Goal: Browse casually: Explore the website without a specific task or goal

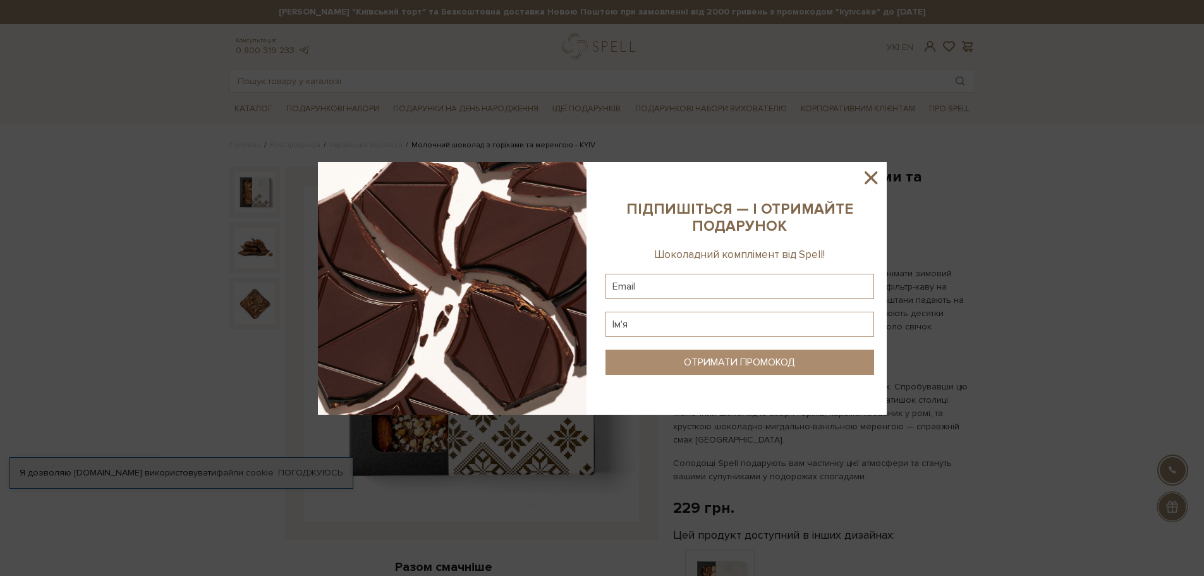
click at [872, 179] on icon at bounding box center [871, 177] width 13 height 13
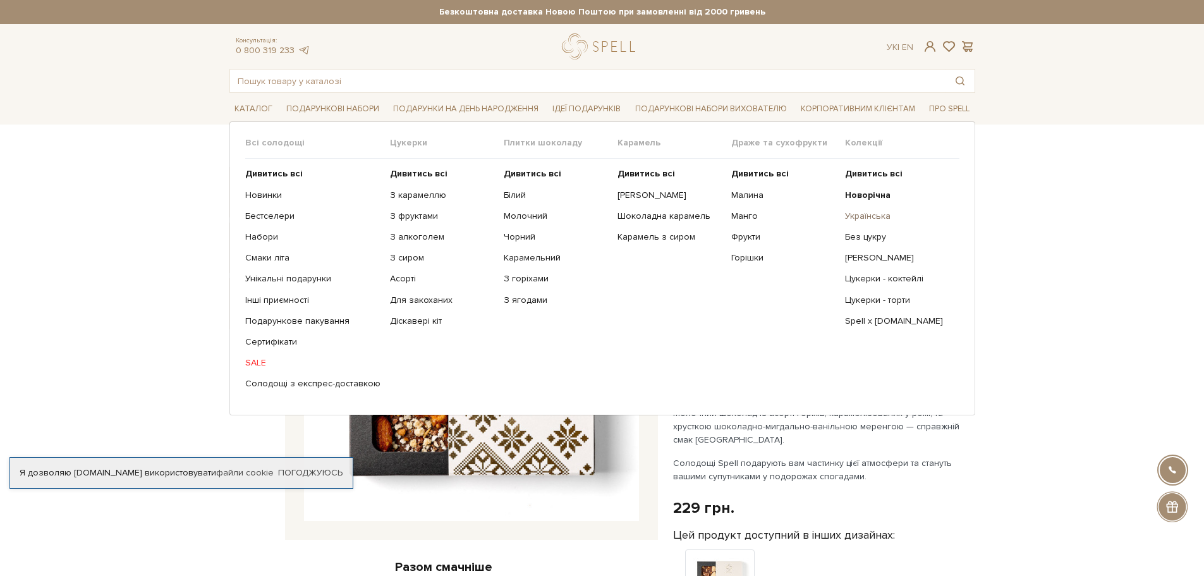
click at [866, 210] on link "Українська" at bounding box center [897, 215] width 104 height 11
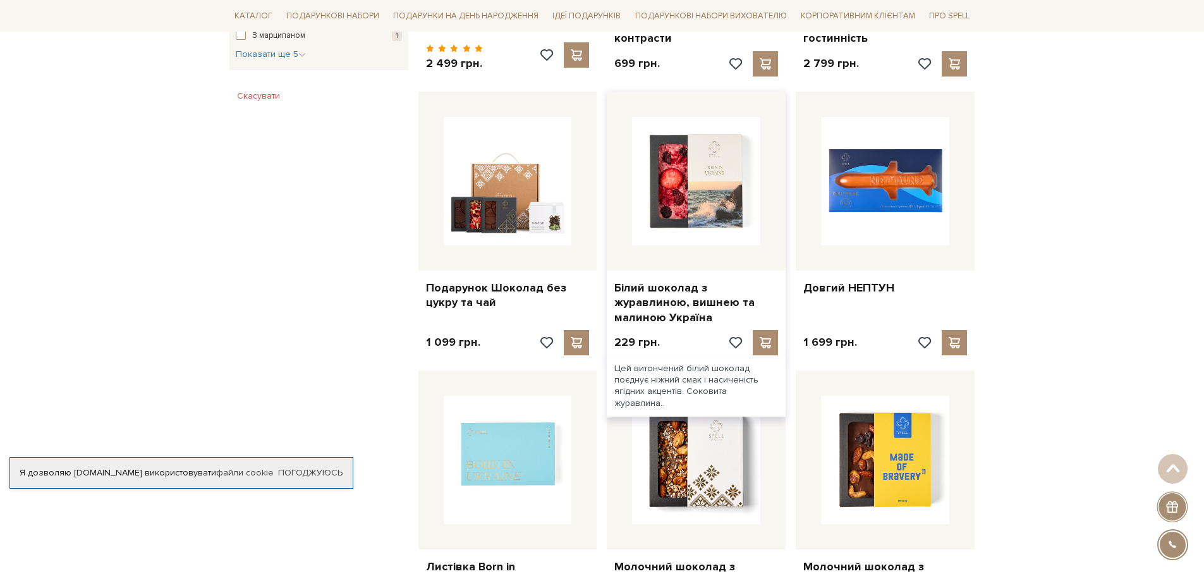
scroll to position [948, 0]
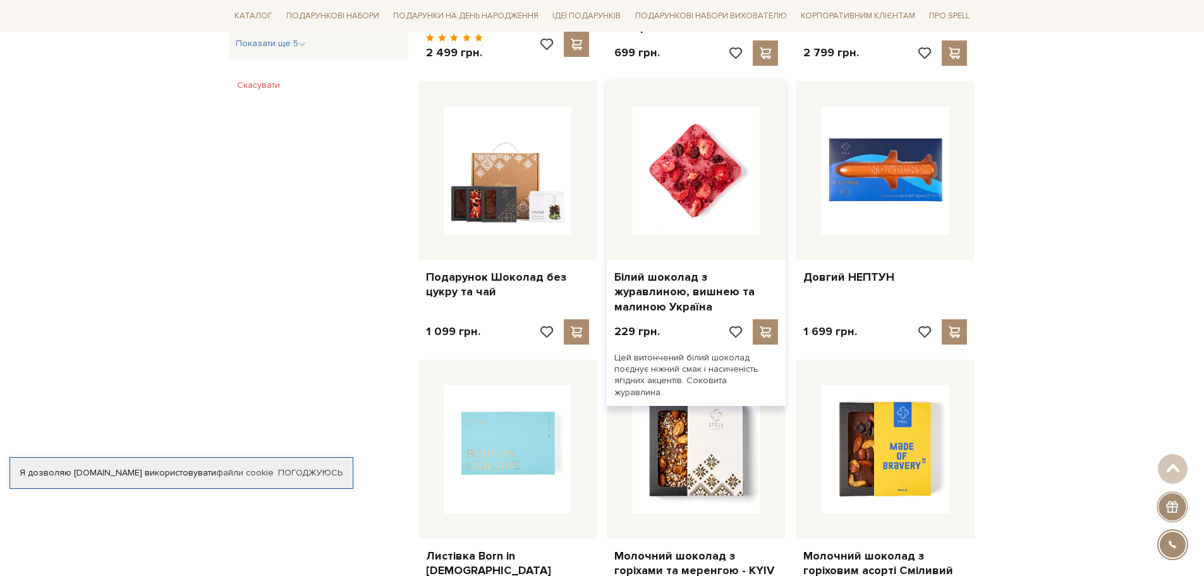
click at [727, 197] on img at bounding box center [696, 170] width 128 height 128
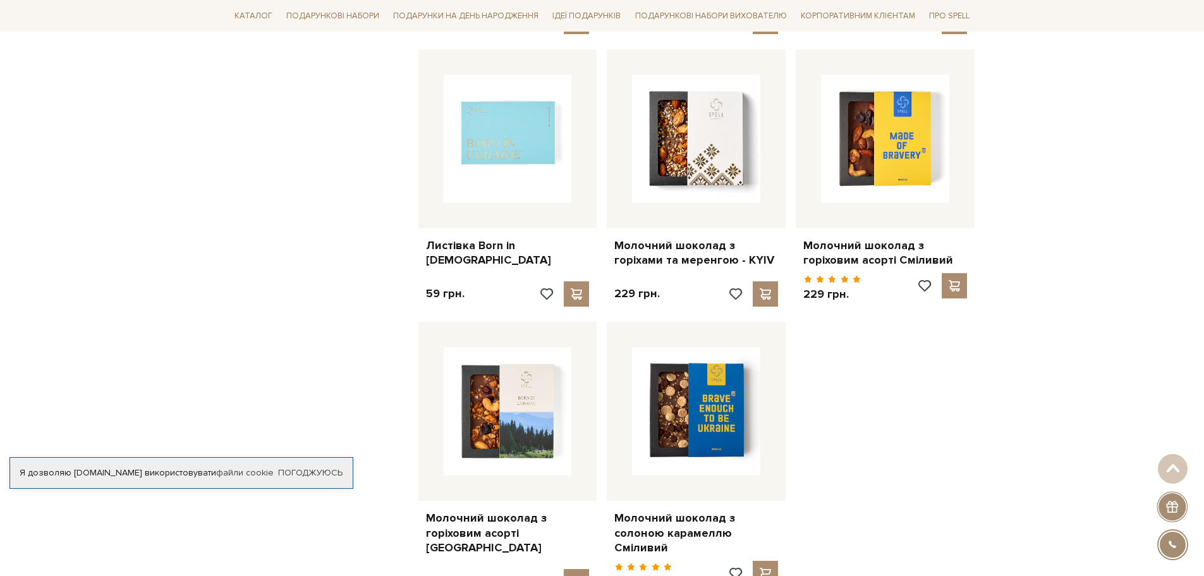
scroll to position [1264, 0]
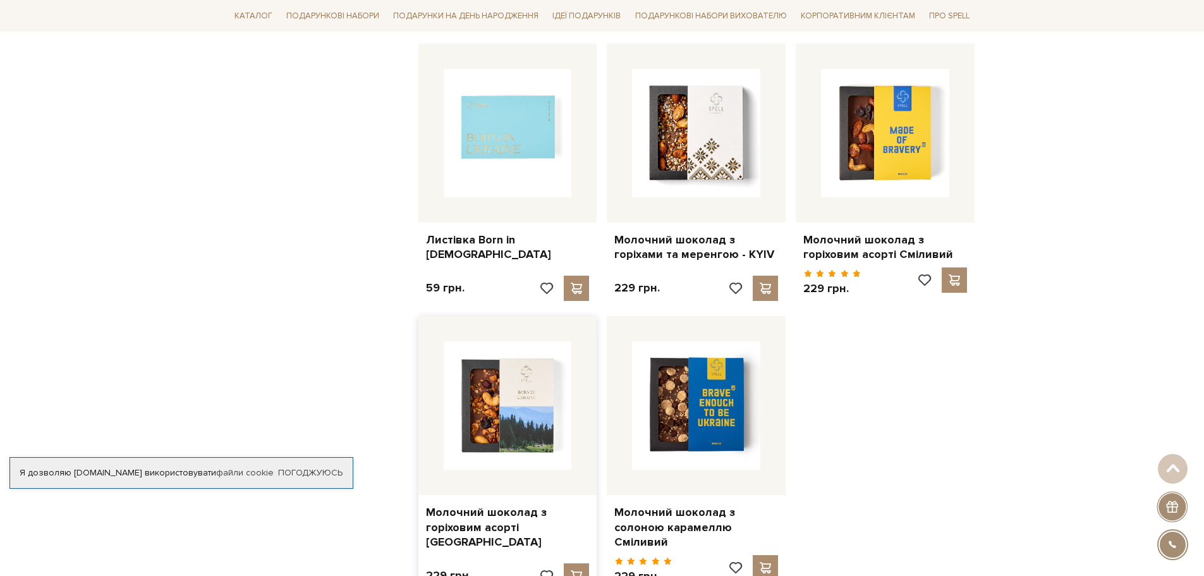
click at [532, 407] on img at bounding box center [508, 405] width 128 height 128
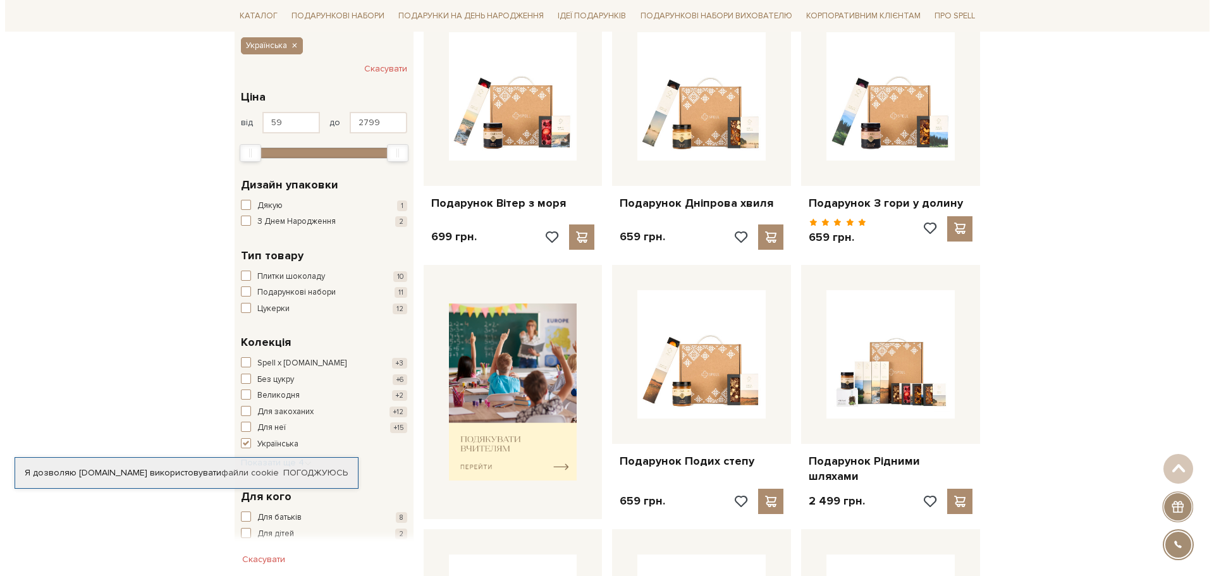
scroll to position [63, 0]
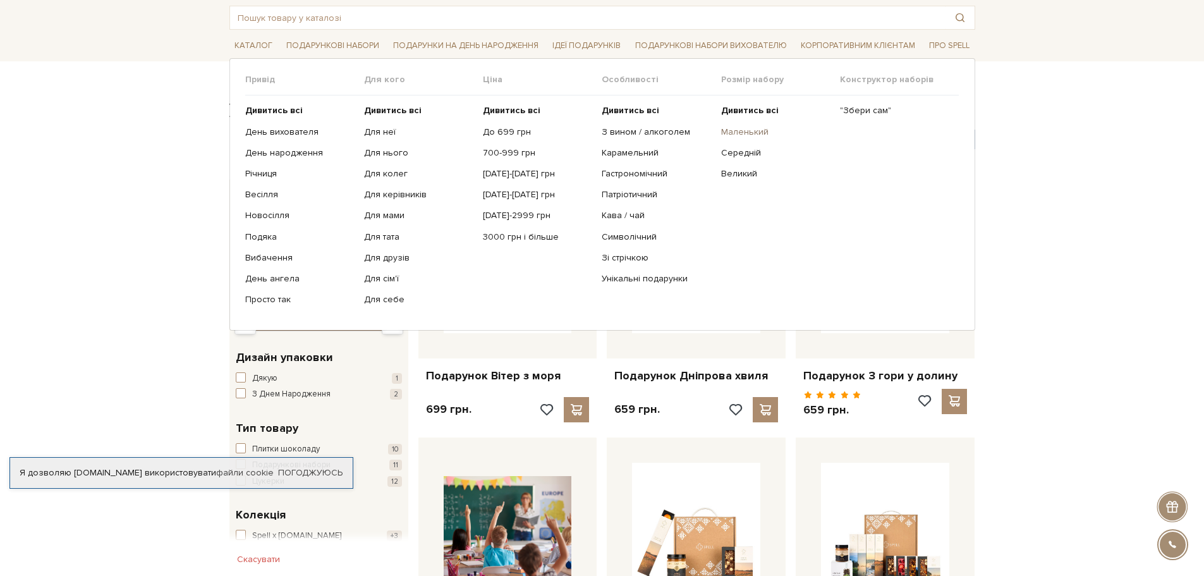
click at [757, 133] on link "Маленький" at bounding box center [775, 131] width 109 height 11
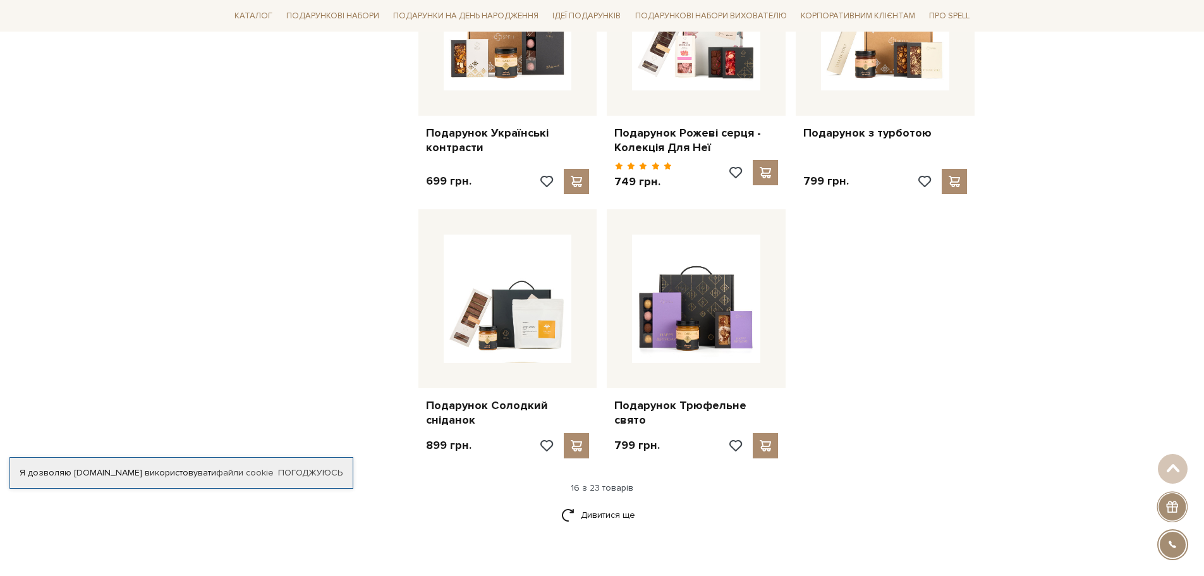
scroll to position [1517, 0]
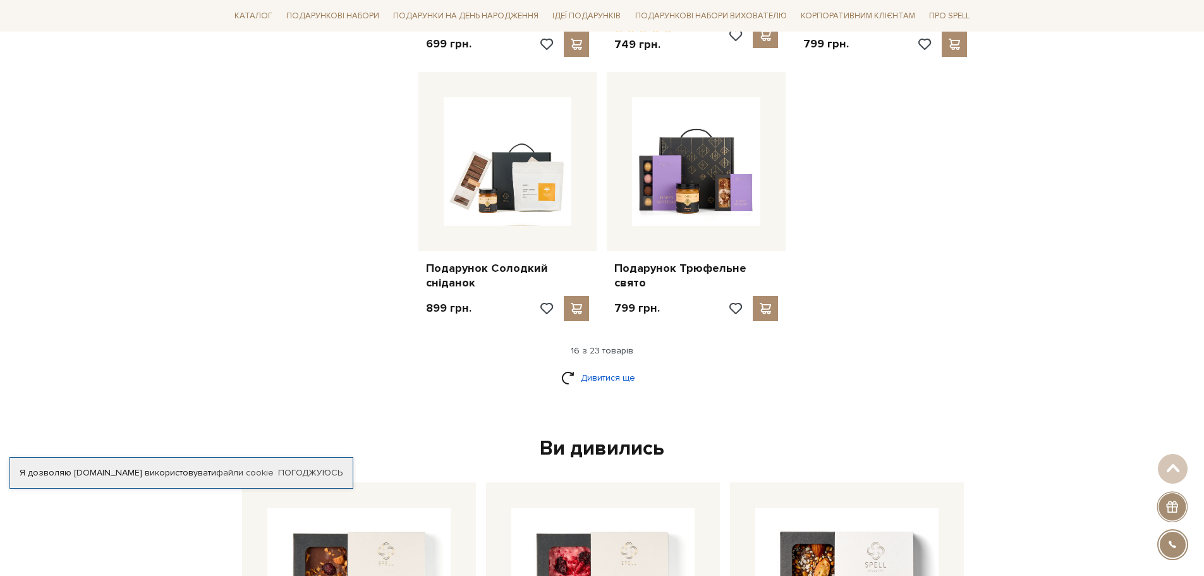
click at [609, 367] on link "Дивитися ще" at bounding box center [602, 378] width 82 height 22
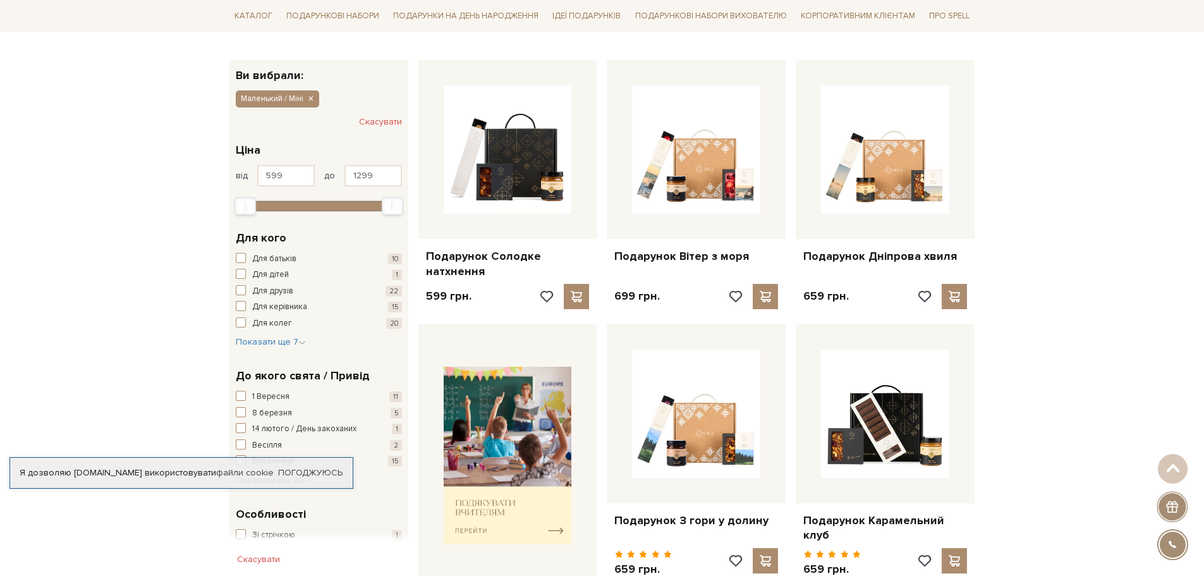
scroll to position [0, 0]
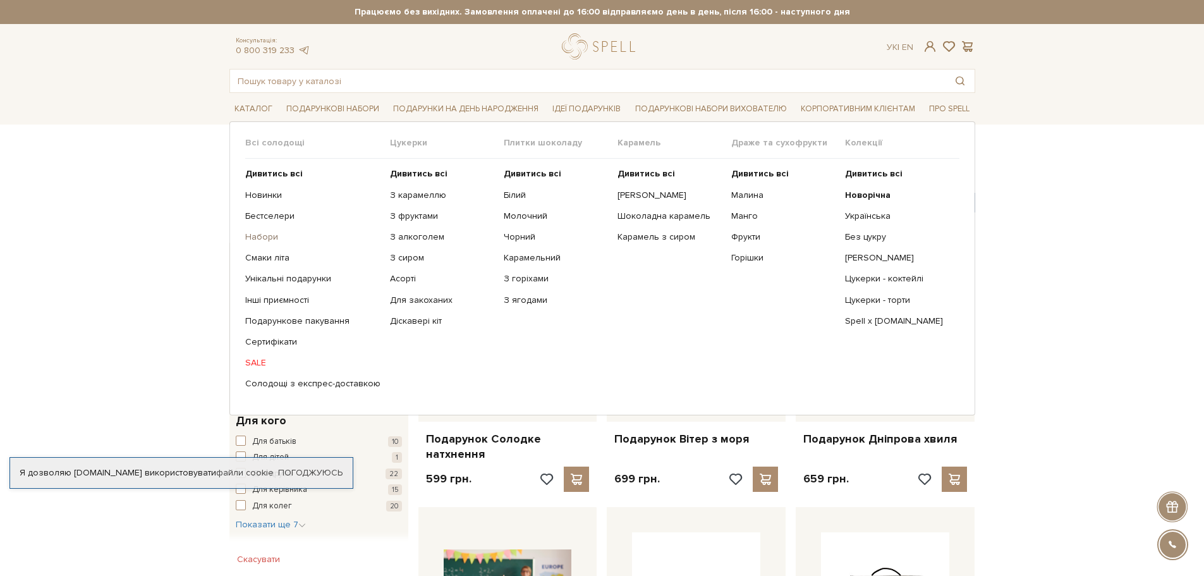
click at [272, 238] on link "Набори" at bounding box center [312, 236] width 135 height 11
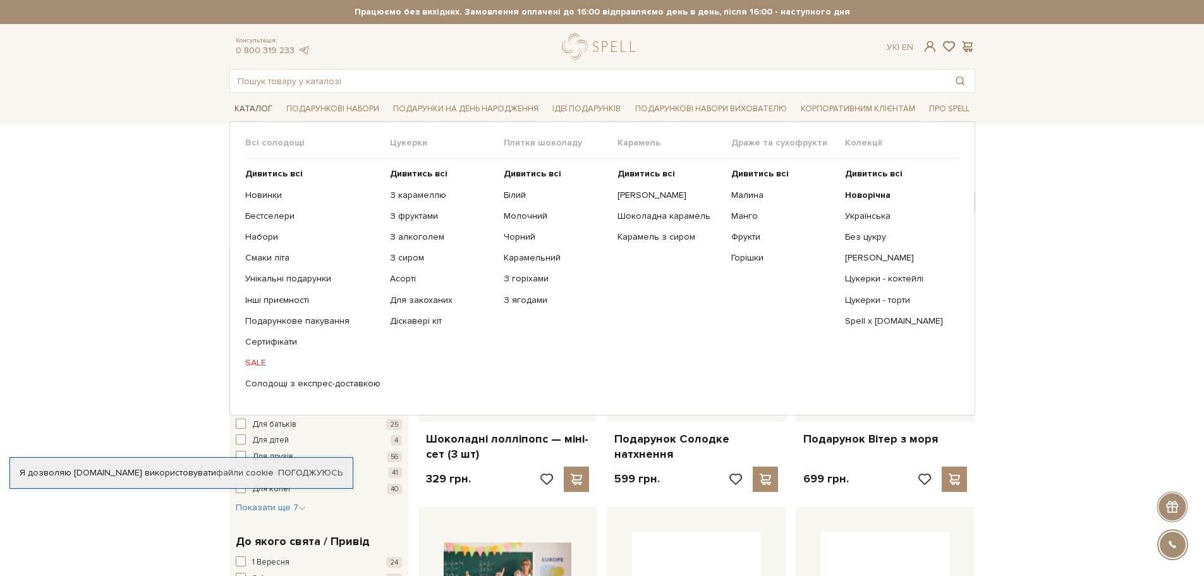
click at [244, 103] on link "Каталог" at bounding box center [253, 109] width 48 height 20
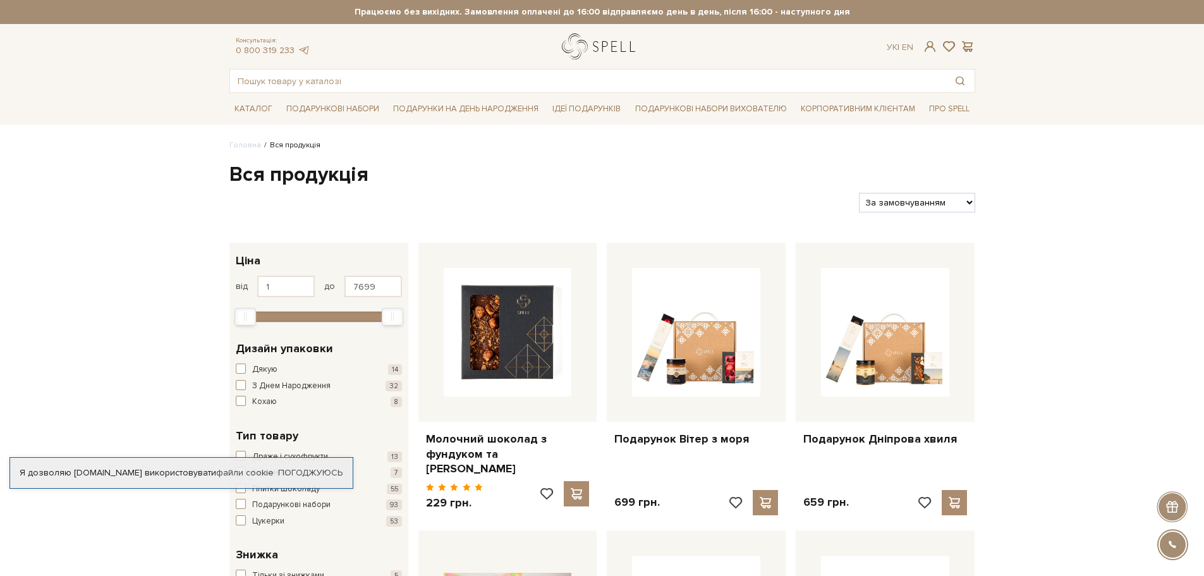
click at [610, 49] on link "logo" at bounding box center [601, 46] width 79 height 26
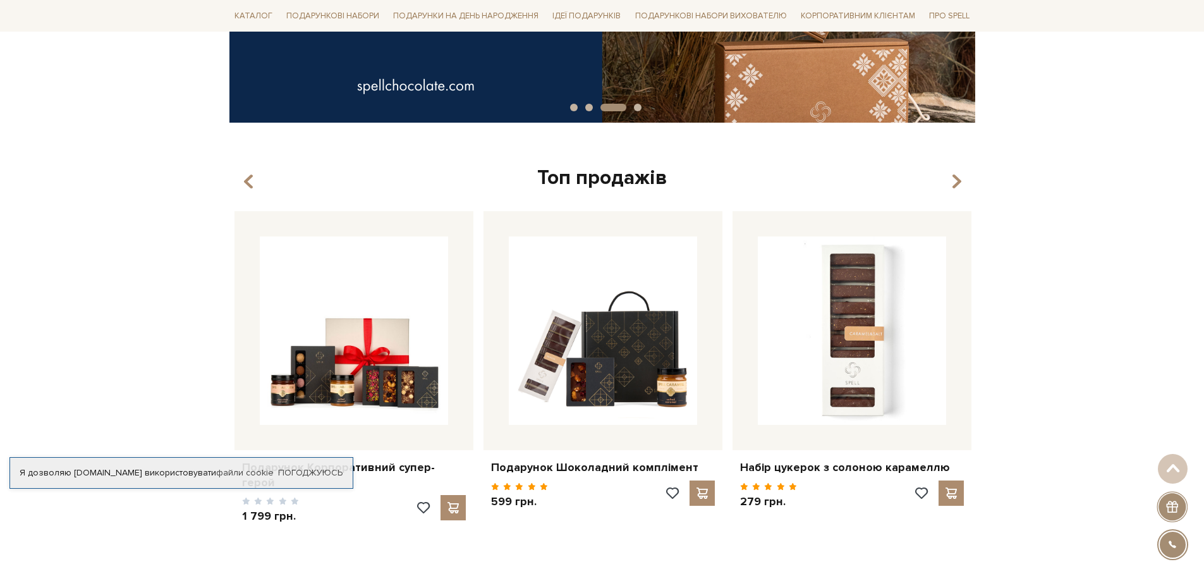
scroll to position [442, 0]
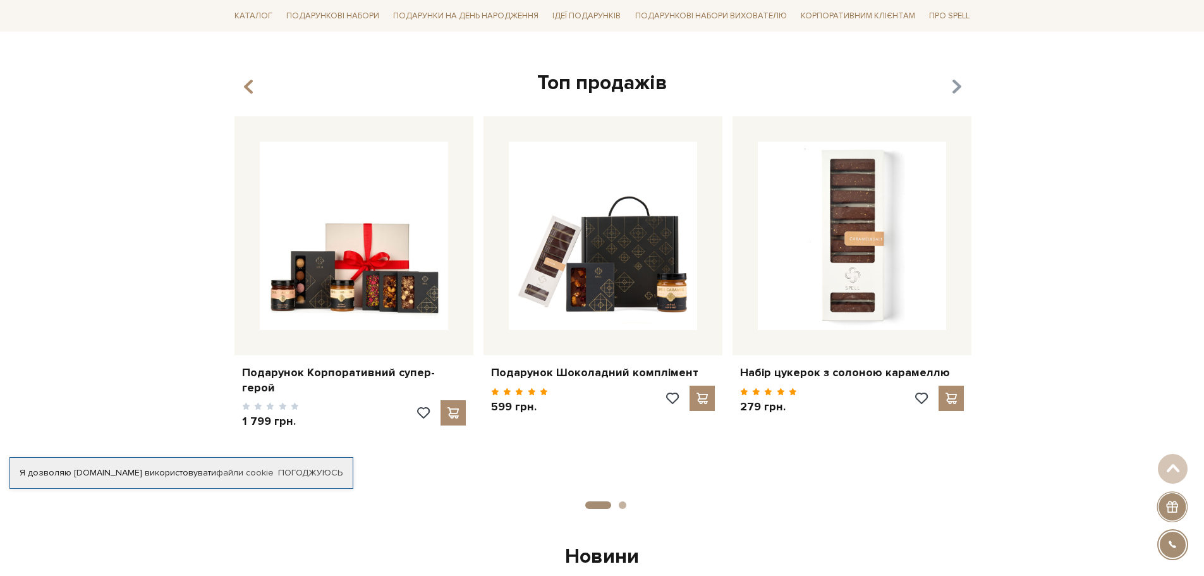
click at [954, 92] on icon "button" at bounding box center [956, 86] width 11 height 21
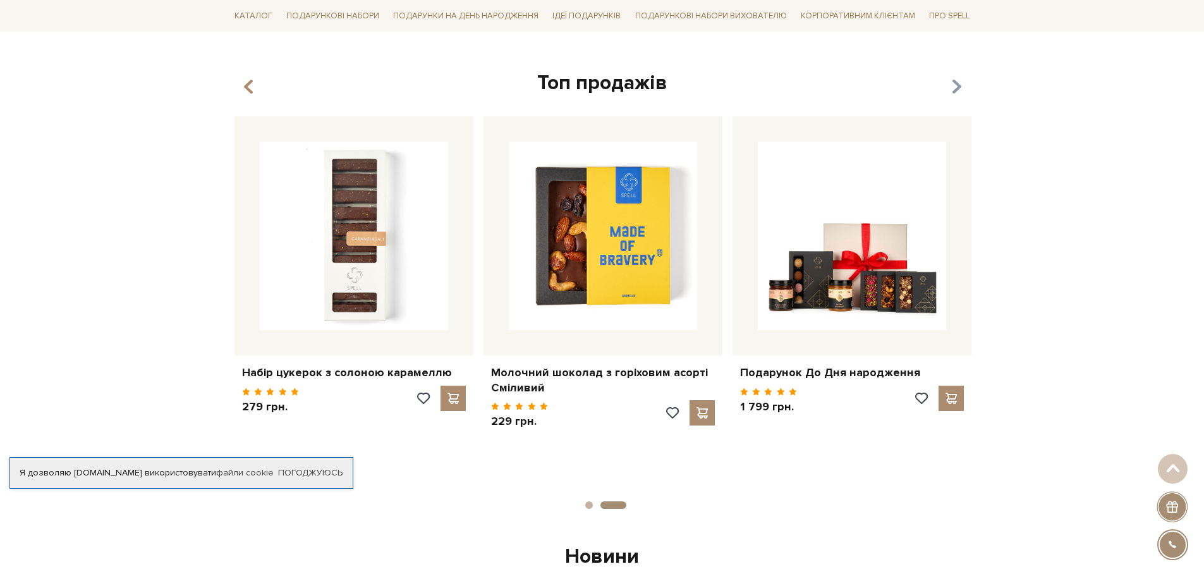
click at [954, 92] on icon "button" at bounding box center [956, 86] width 11 height 21
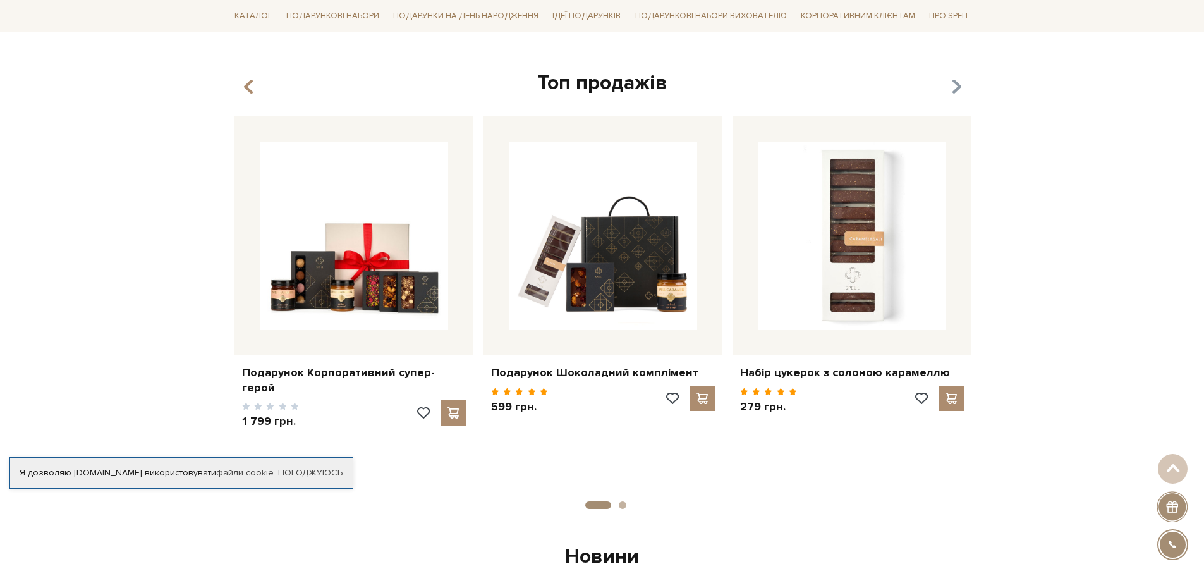
click at [954, 92] on icon "button" at bounding box center [956, 86] width 11 height 21
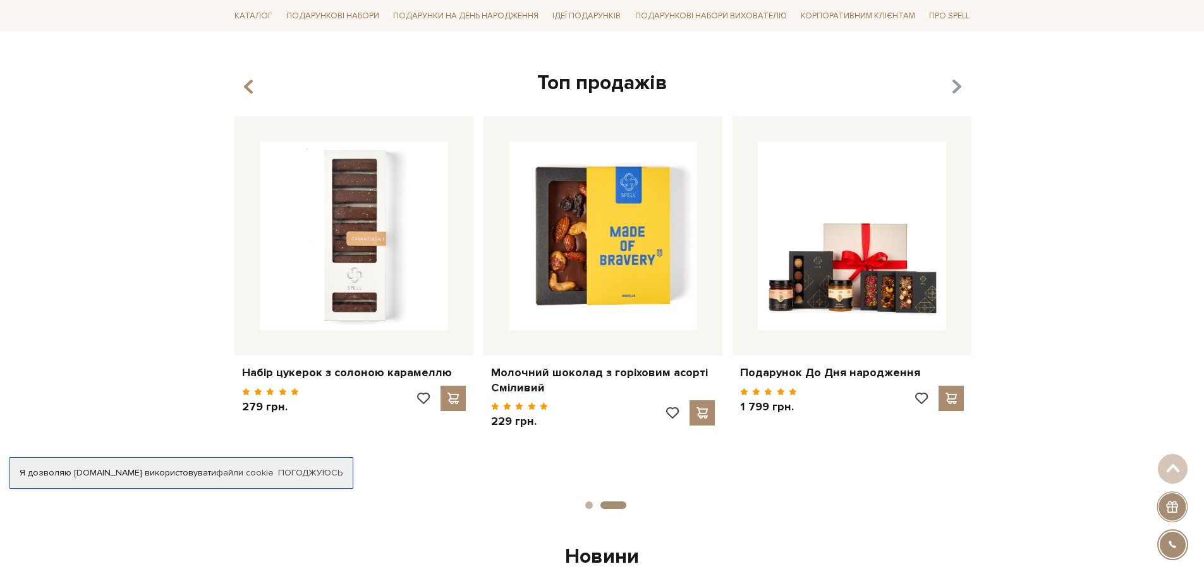
click at [954, 92] on icon "button" at bounding box center [956, 86] width 11 height 21
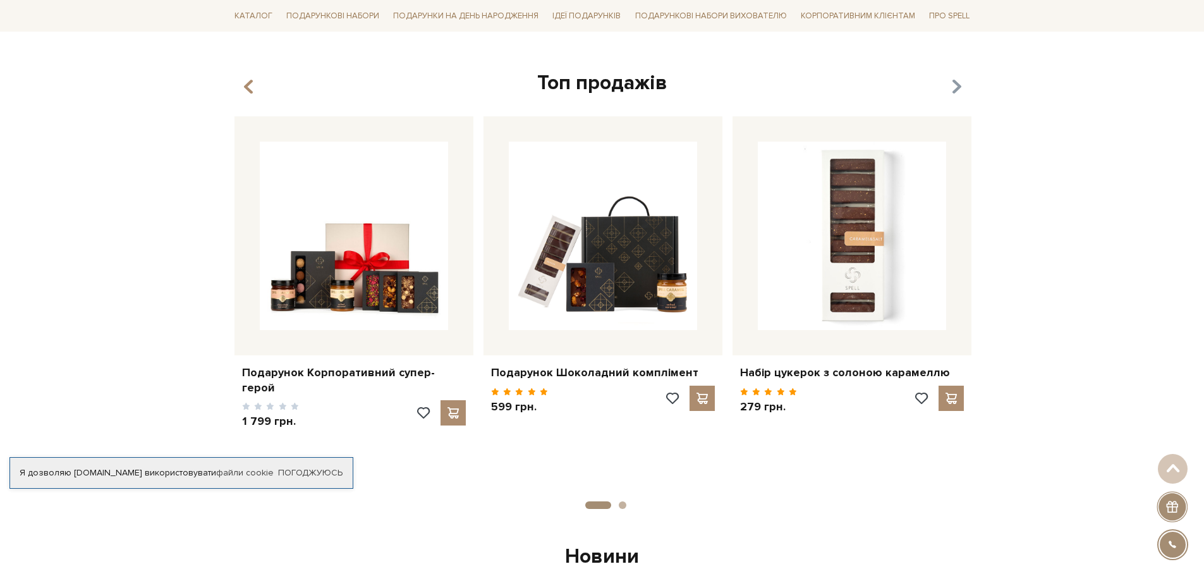
click at [954, 92] on icon "button" at bounding box center [956, 86] width 11 height 21
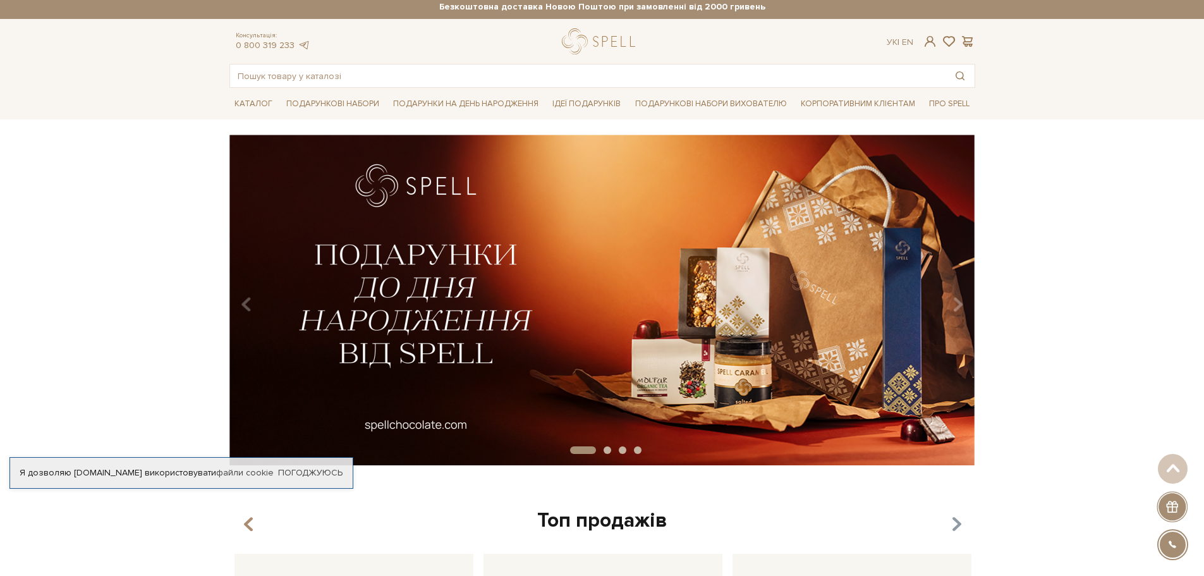
scroll to position [0, 0]
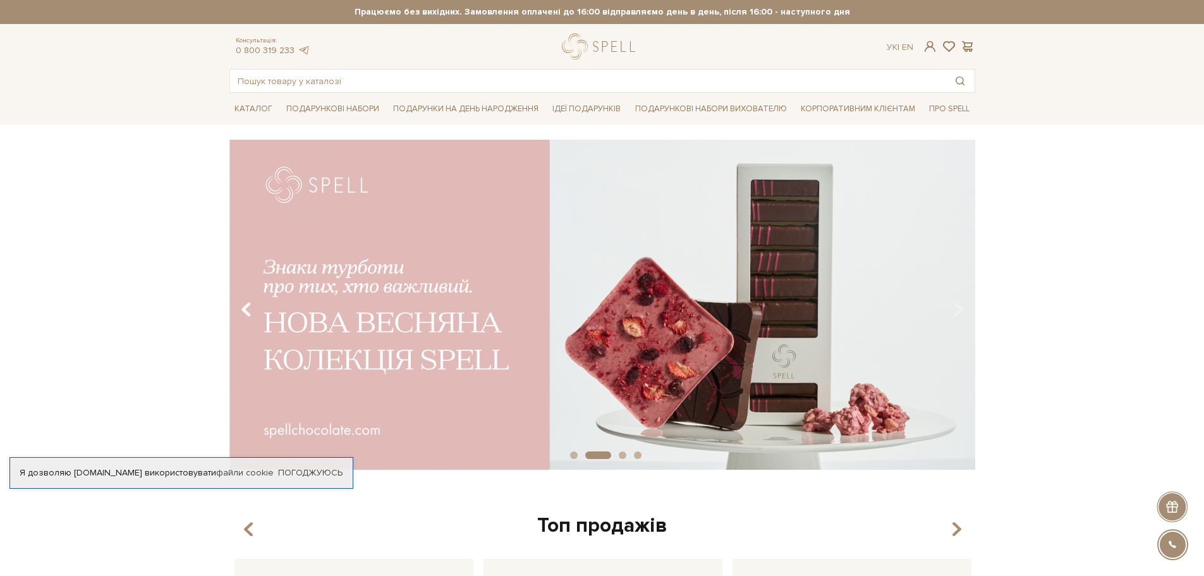
click at [245, 308] on icon "Carousel Navigation" at bounding box center [246, 309] width 11 height 21
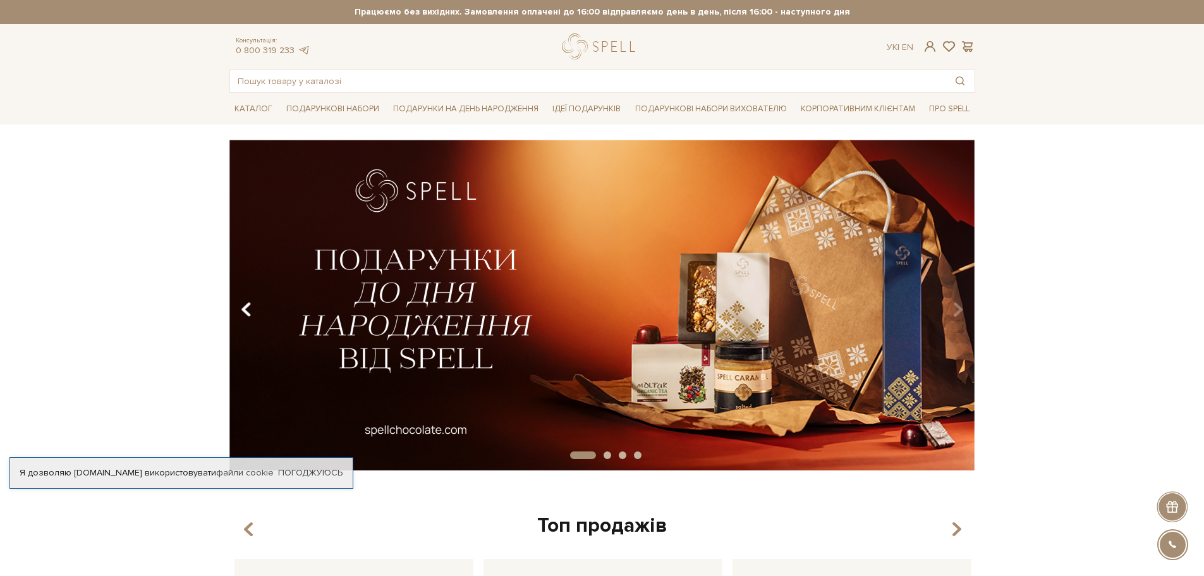
click at [245, 308] on icon "Carousel Navigation" at bounding box center [246, 309] width 11 height 21
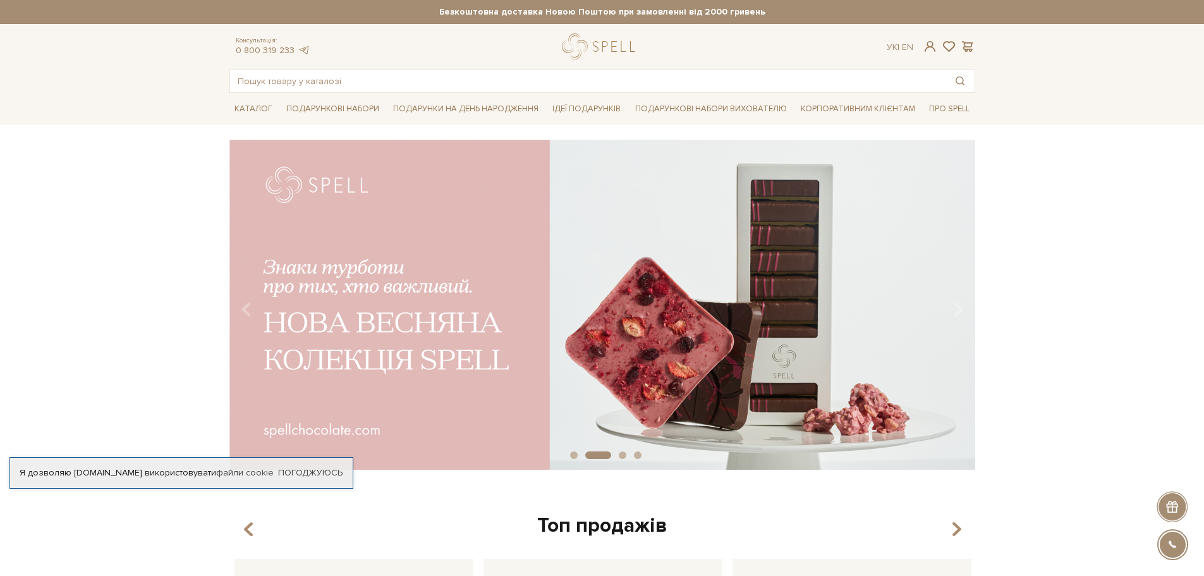
click at [597, 42] on div at bounding box center [601, 46] width 79 height 26
click at [568, 47] on div at bounding box center [601, 46] width 79 height 26
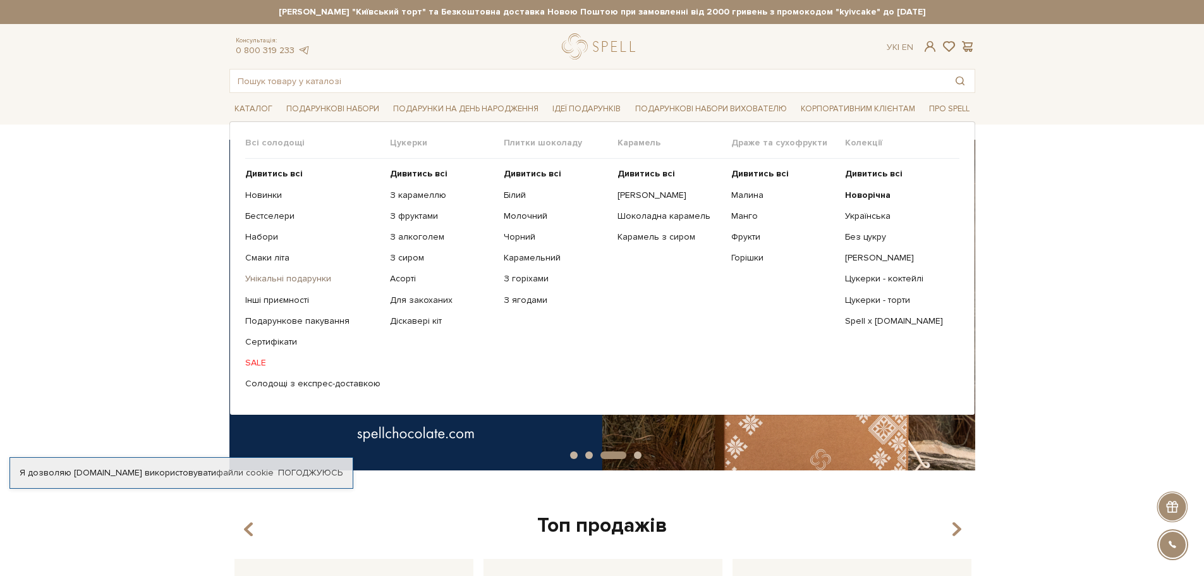
click at [272, 276] on link "Унікальні подарунки" at bounding box center [312, 278] width 135 height 11
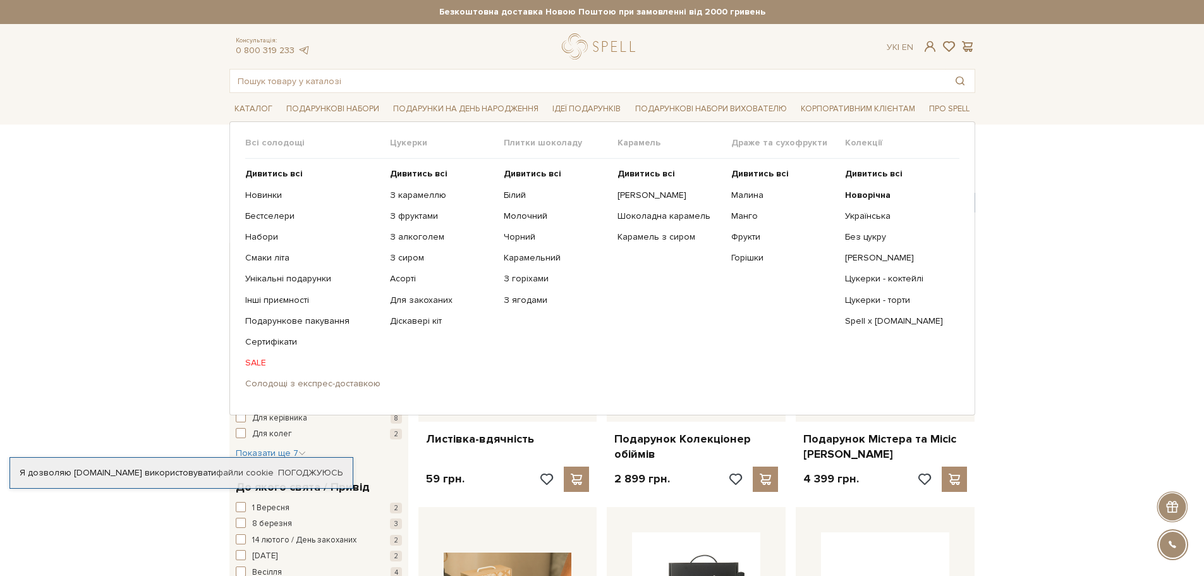
click at [303, 382] on link "Солодощі з експрес-доставкою" at bounding box center [312, 383] width 135 height 11
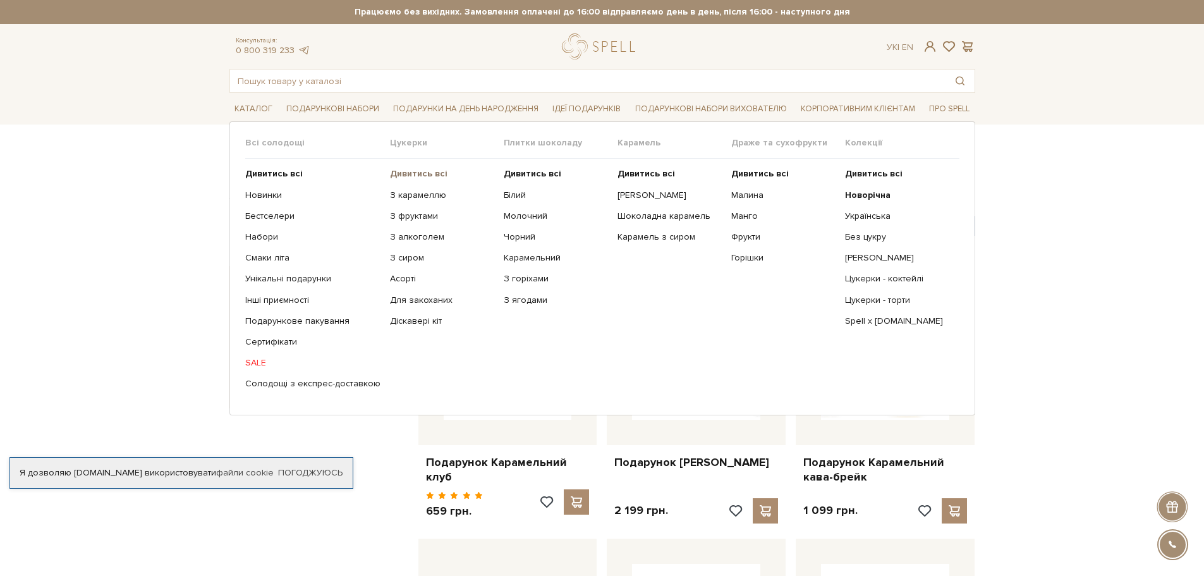
click at [408, 170] on b "Дивитись всі" at bounding box center [419, 173] width 58 height 11
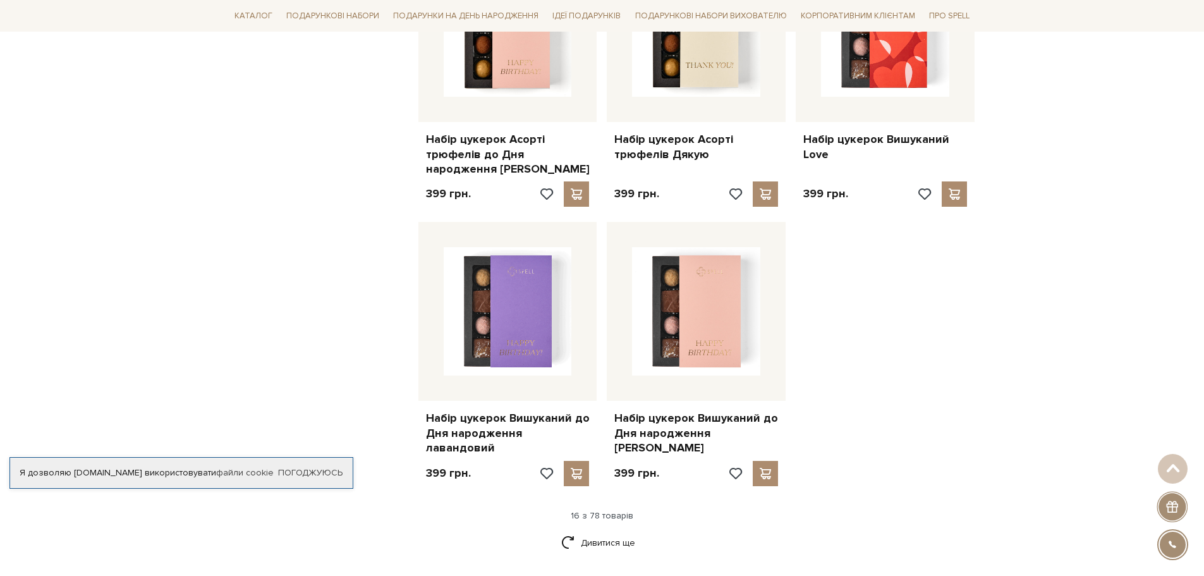
scroll to position [1580, 0]
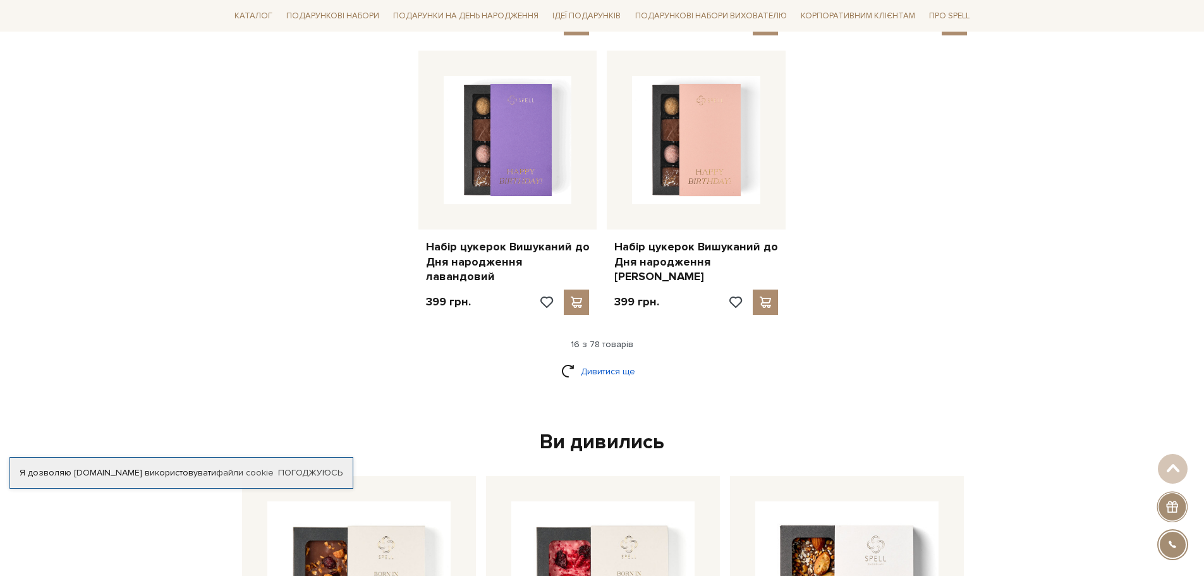
click at [593, 360] on link "Дивитися ще" at bounding box center [602, 371] width 82 height 22
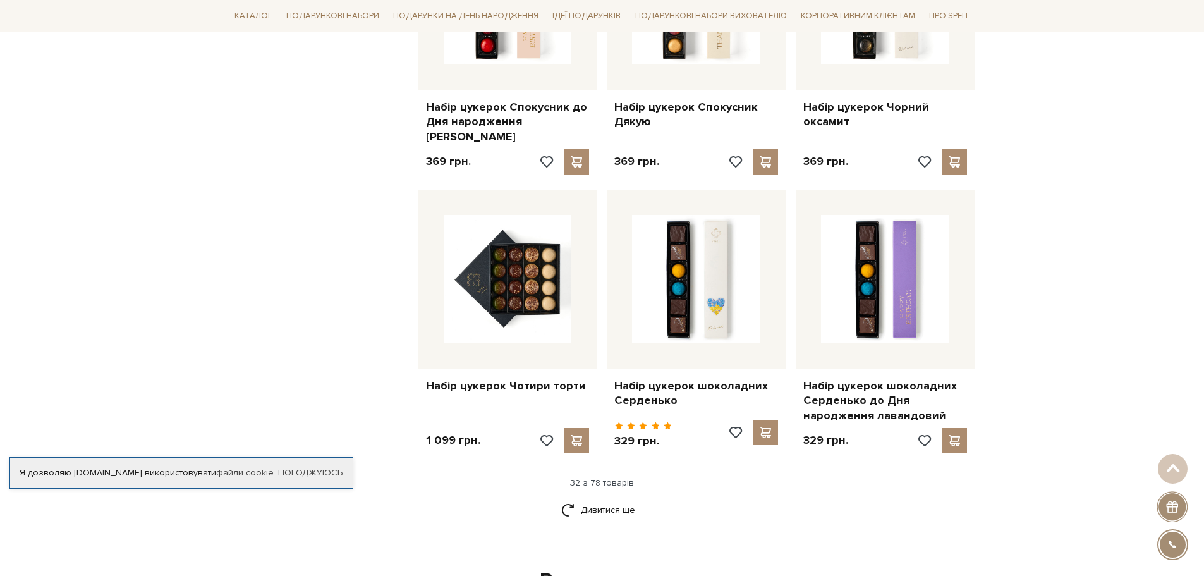
scroll to position [2844, 0]
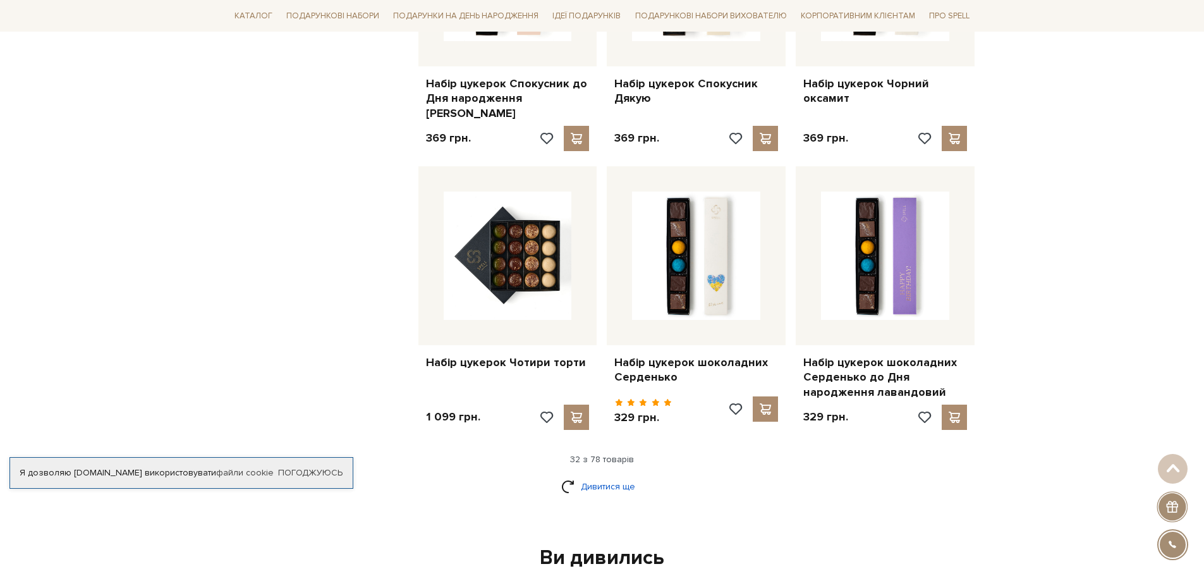
click at [597, 475] on link "Дивитися ще" at bounding box center [602, 486] width 82 height 22
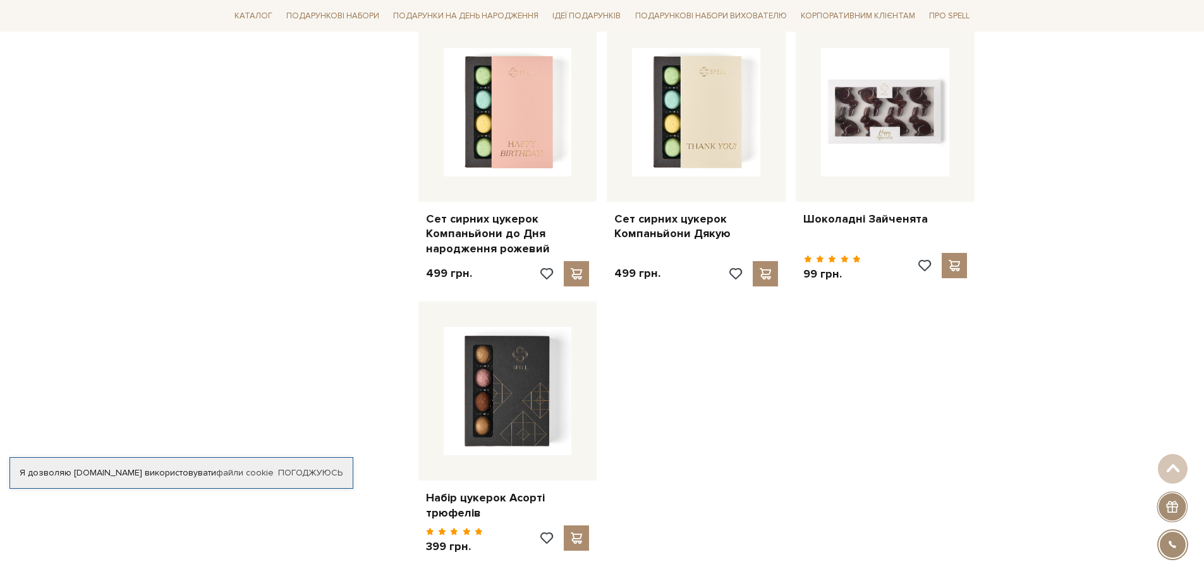
scroll to position [4551, 0]
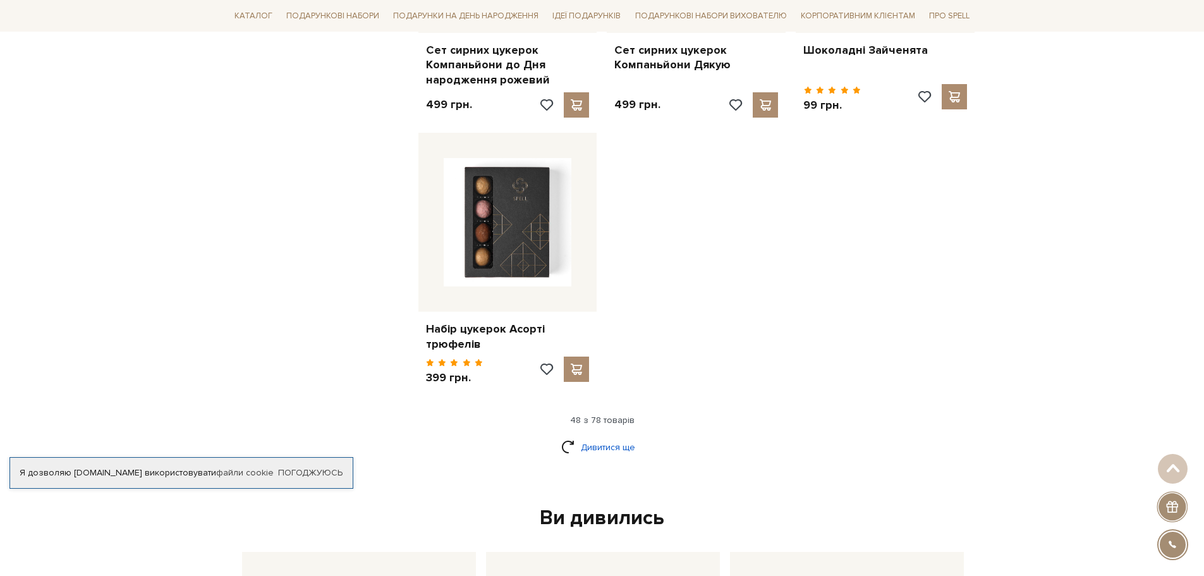
click at [611, 436] on link "Дивитися ще" at bounding box center [602, 447] width 82 height 22
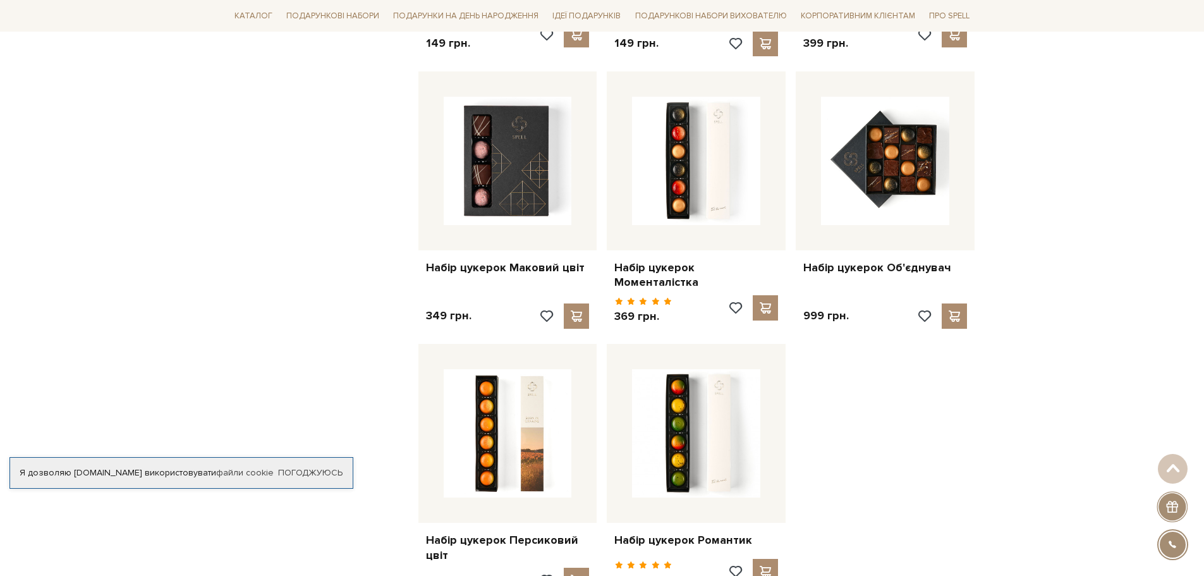
scroll to position [5815, 0]
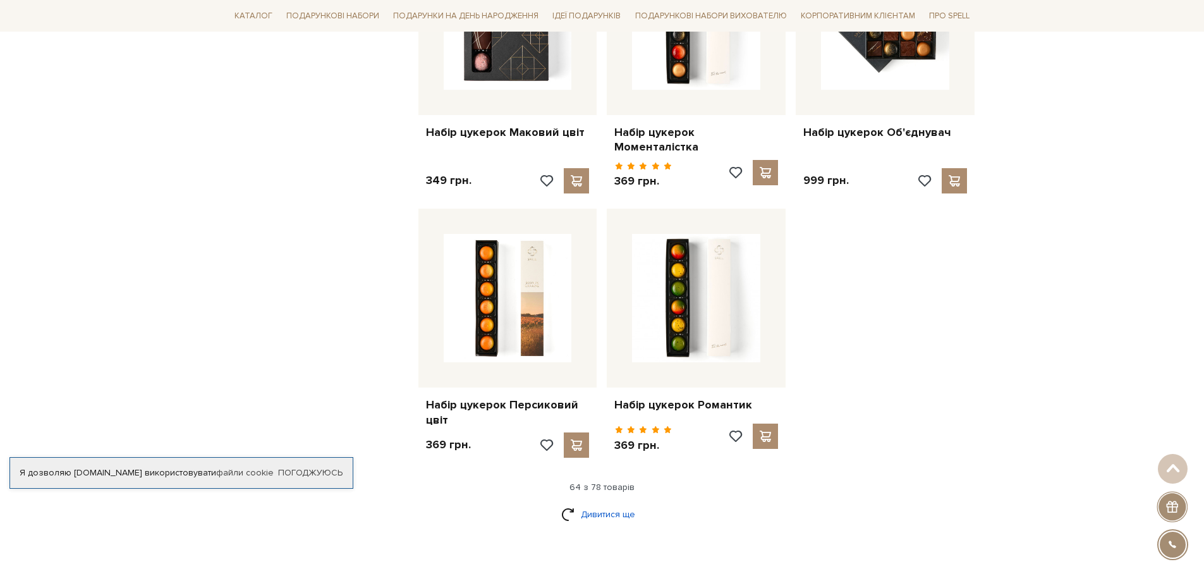
click at [618, 503] on link "Дивитися ще" at bounding box center [602, 514] width 82 height 22
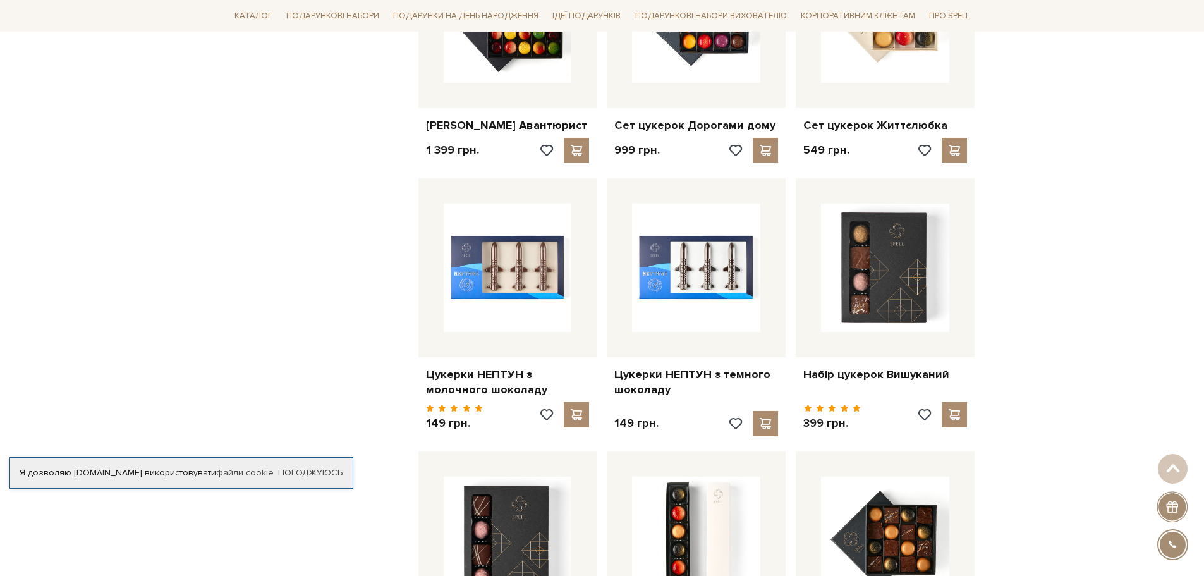
scroll to position [5120, 0]
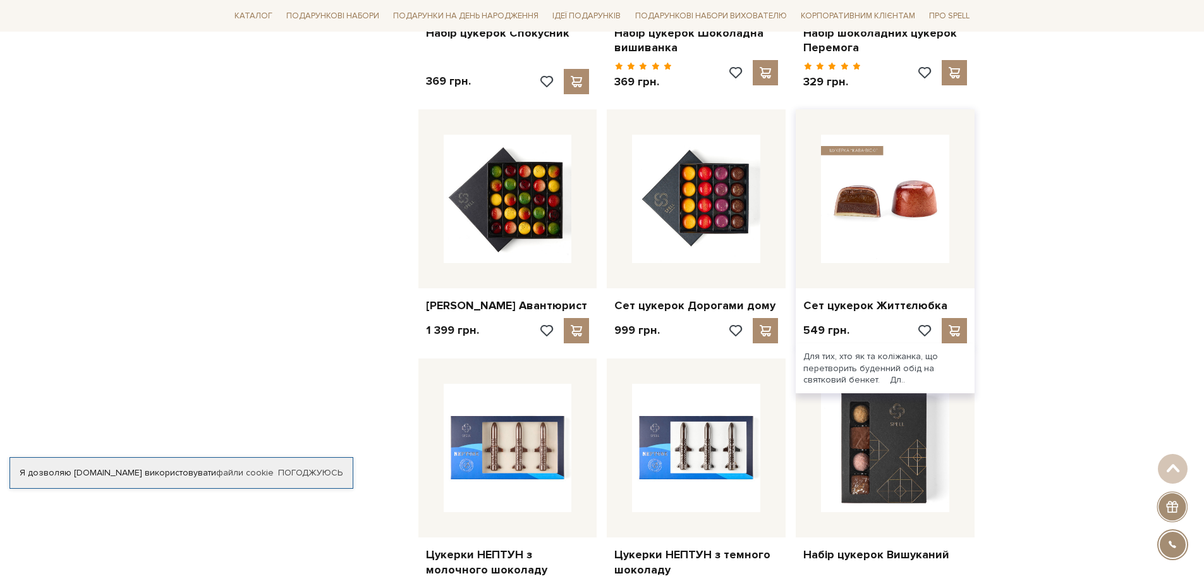
click at [901, 166] on img at bounding box center [885, 199] width 128 height 128
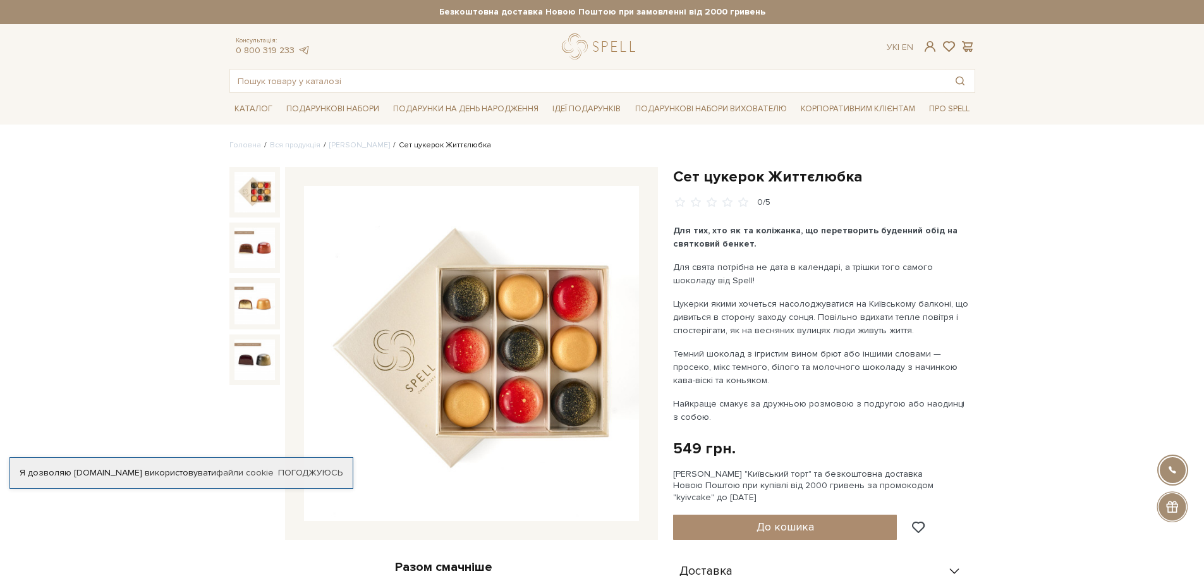
click at [484, 374] on img at bounding box center [471, 353] width 335 height 335
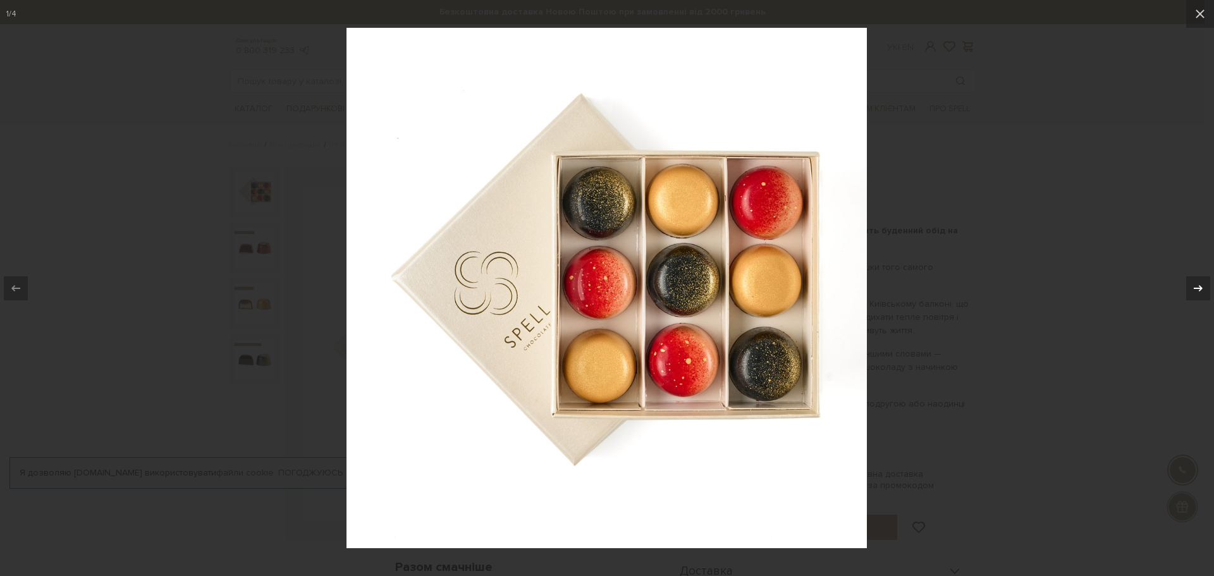
click at [1194, 292] on icon at bounding box center [1197, 288] width 15 height 15
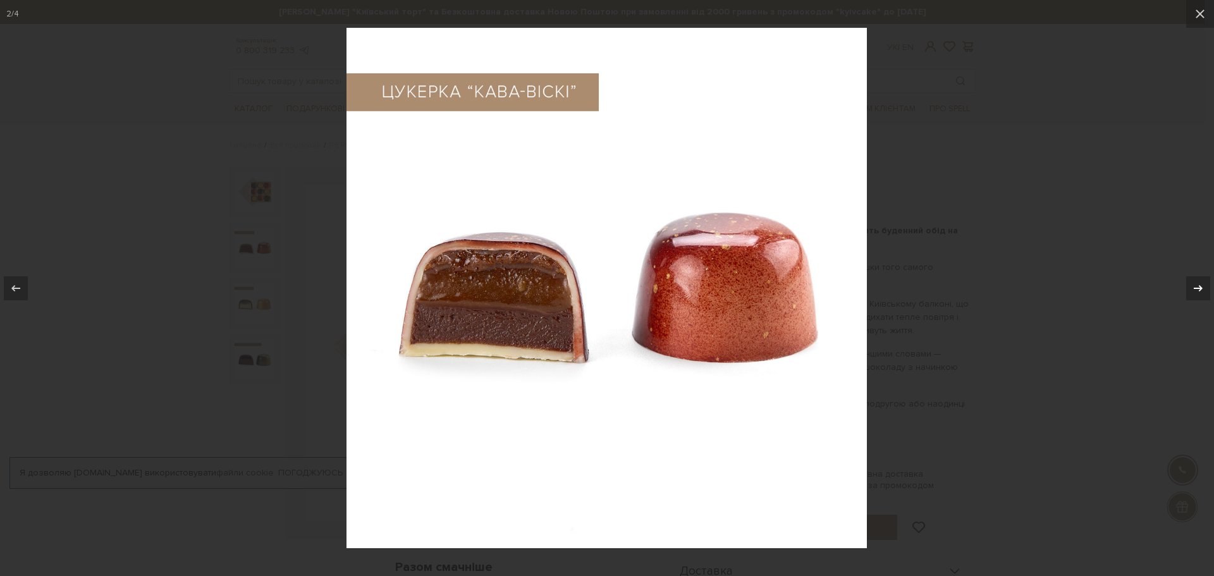
click at [1194, 293] on icon at bounding box center [1197, 288] width 15 height 15
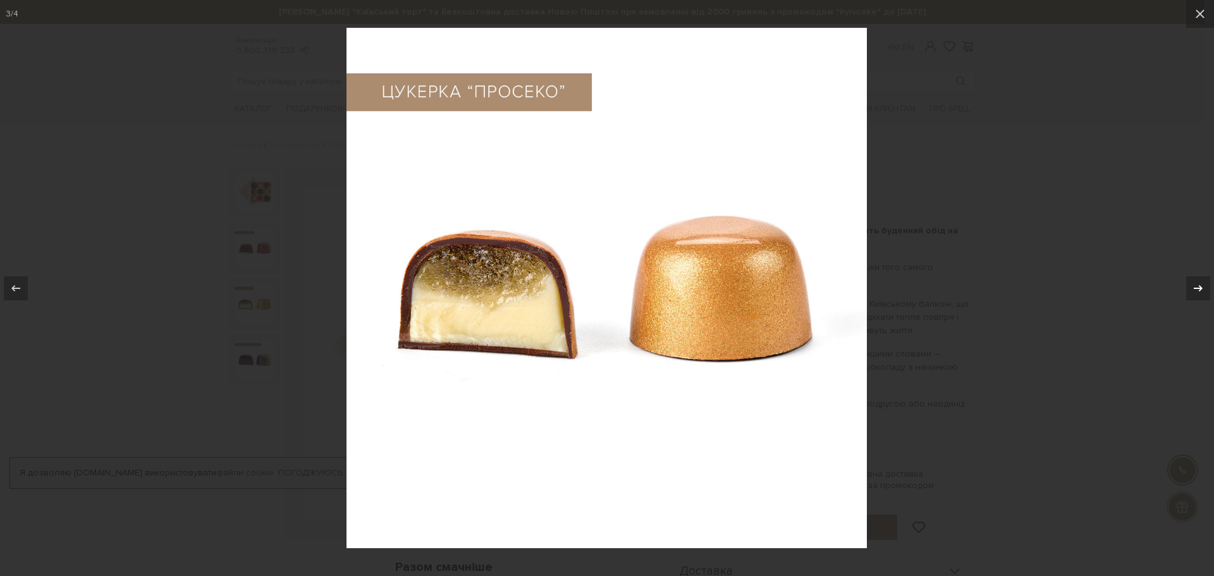
click at [1194, 293] on icon at bounding box center [1197, 288] width 15 height 15
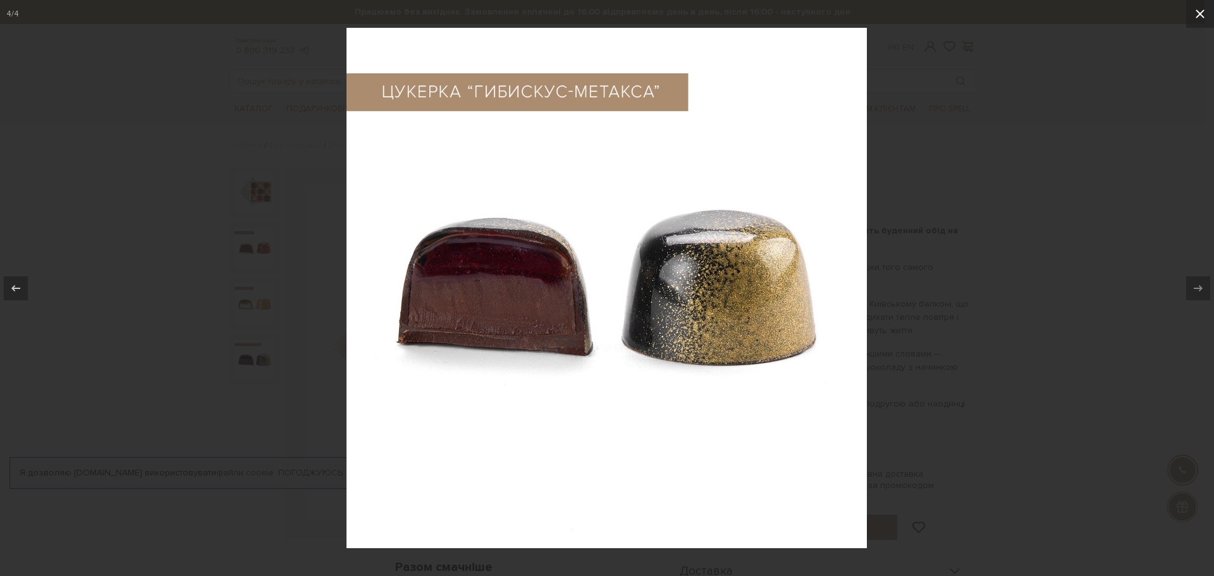
click at [1200, 13] on icon at bounding box center [1199, 13] width 9 height 9
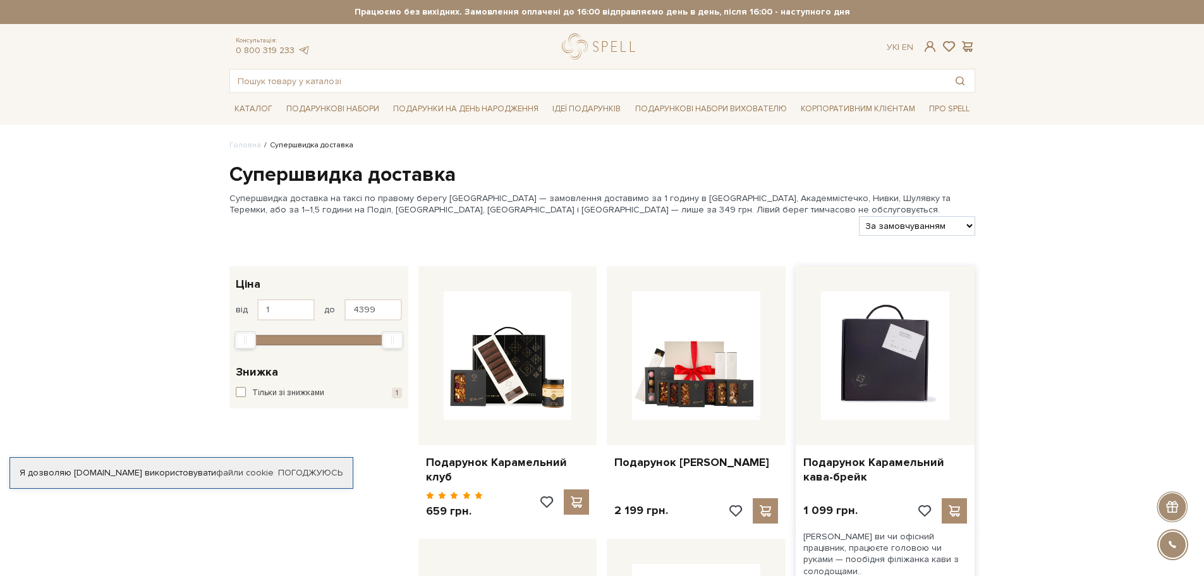
click at [924, 383] on img at bounding box center [885, 355] width 128 height 128
